Goal: Task Accomplishment & Management: Manage account settings

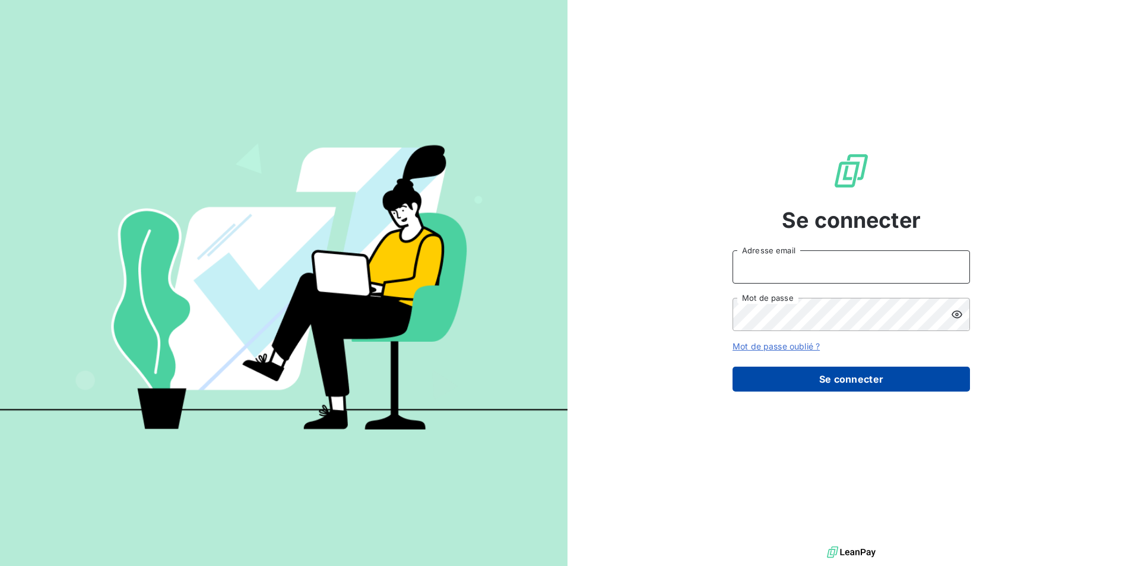
type input "[PERSON_NAME][EMAIL_ADDRESS][DOMAIN_NAME]"
click at [773, 385] on button "Se connecter" at bounding box center [850, 379] width 237 height 25
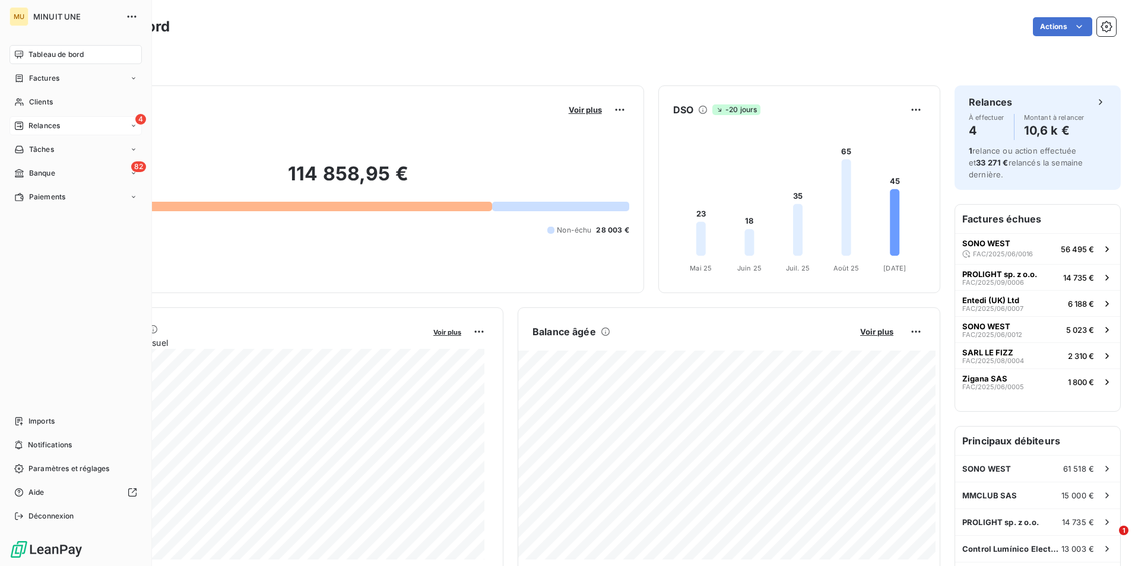
click at [21, 123] on icon at bounding box center [18, 125] width 9 height 9
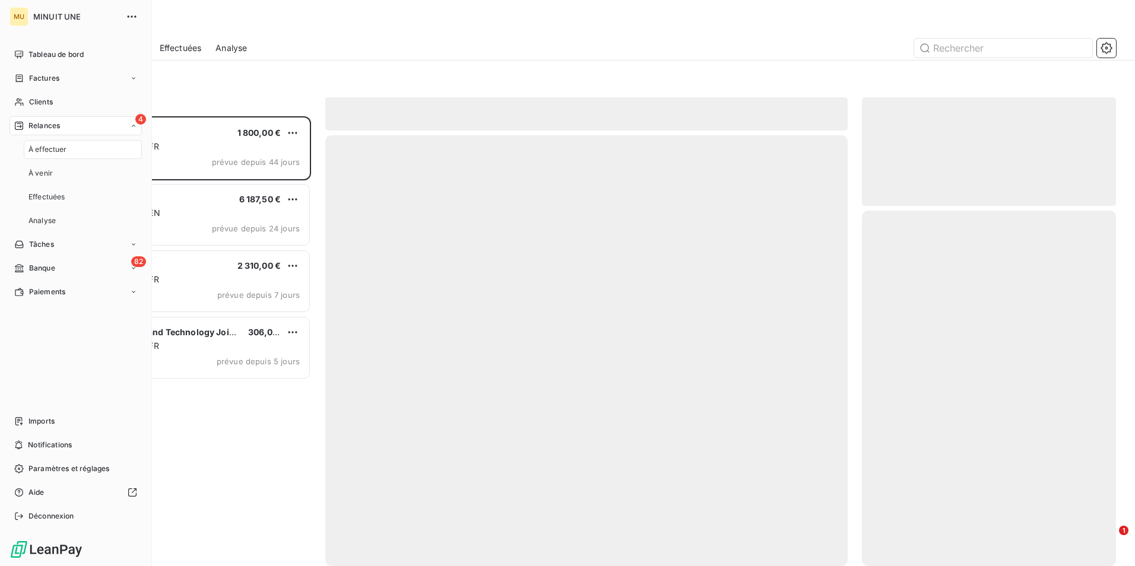
scroll to position [441, 245]
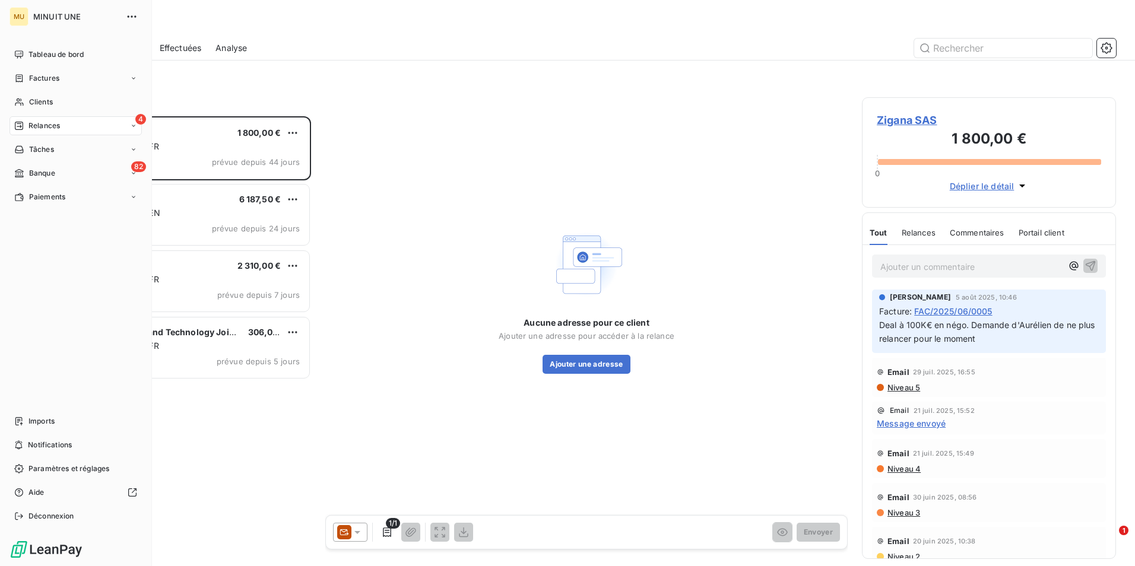
click at [63, 123] on div "4 Relances" at bounding box center [75, 125] width 132 height 19
click at [21, 169] on icon at bounding box center [19, 173] width 10 height 9
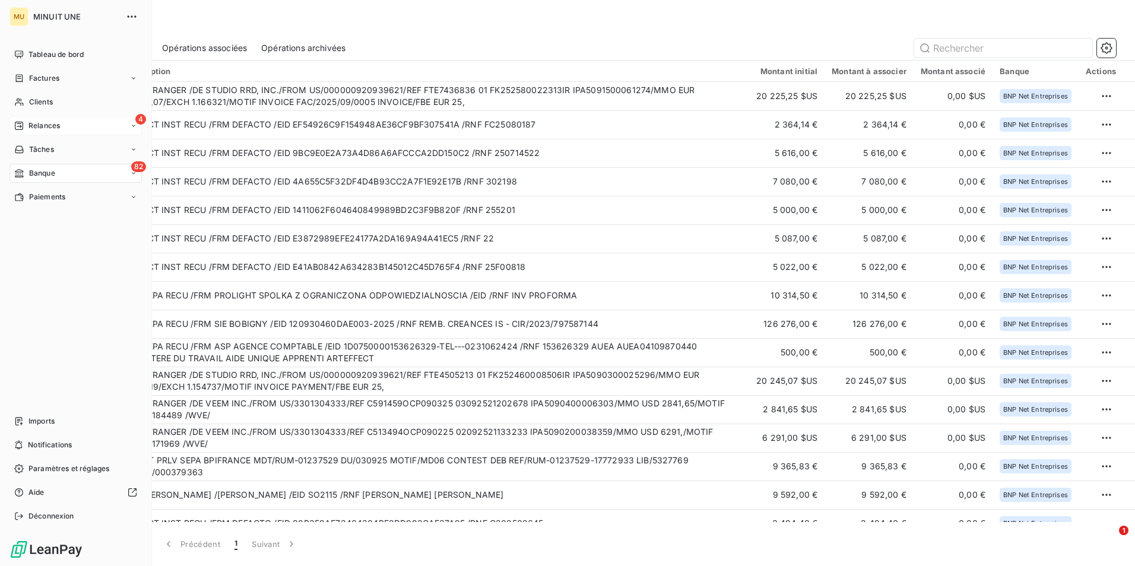
click at [44, 124] on span "Relances" at bounding box center [43, 125] width 31 height 11
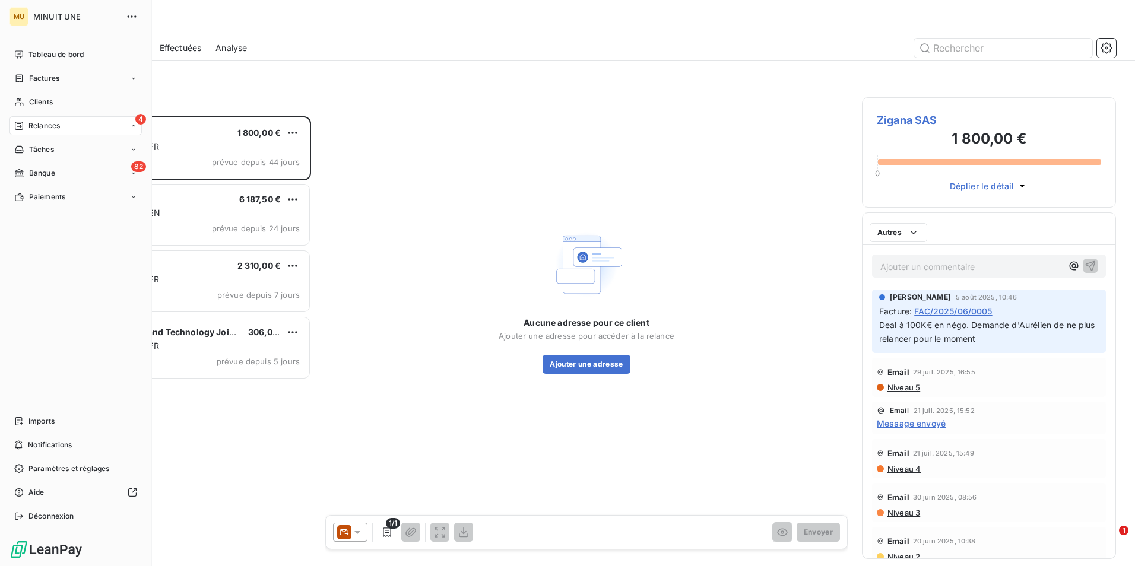
scroll to position [441, 245]
click at [64, 70] on div "Factures" at bounding box center [75, 78] width 132 height 19
click at [65, 99] on div "Factures" at bounding box center [83, 102] width 118 height 19
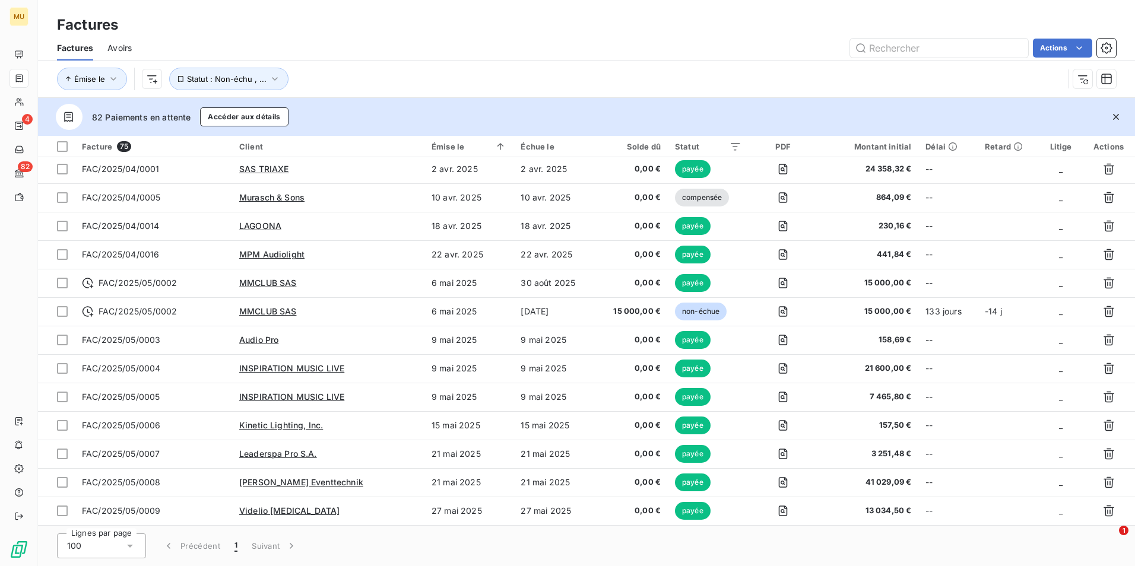
scroll to position [534, 0]
